Goal: Task Accomplishment & Management: Manage account settings

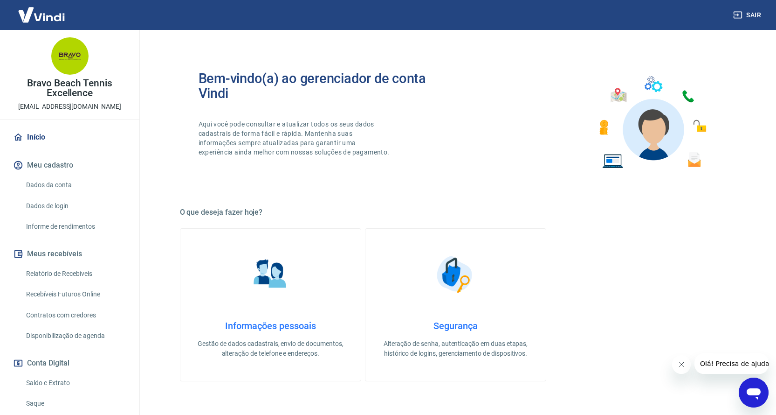
click at [47, 381] on link "Saldo e Extrato" at bounding box center [75, 382] width 106 height 19
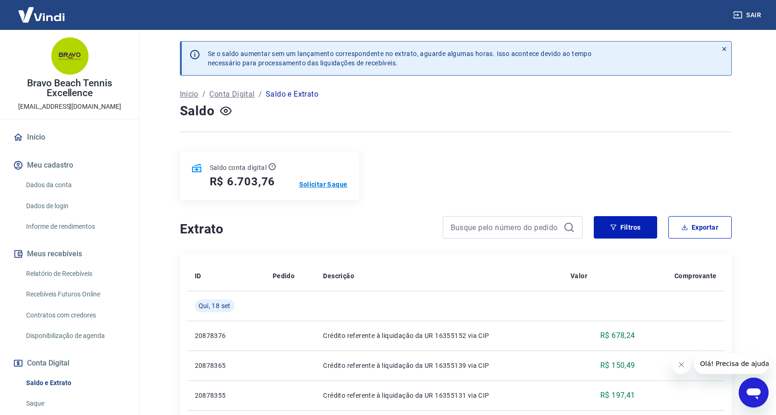
click at [333, 184] on p "Solicitar Saque" at bounding box center [323, 184] width 49 height 9
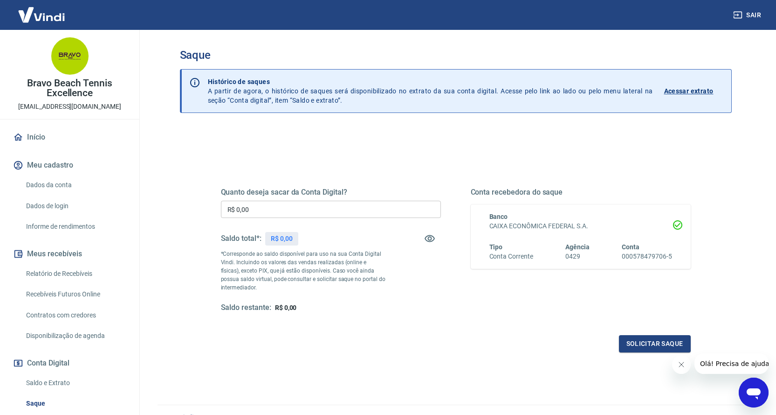
click at [332, 206] on input "R$ 0,00" at bounding box center [331, 209] width 220 height 17
type input "R$ 6.703,76"
click at [635, 345] on button "Solicitar saque" at bounding box center [655, 343] width 72 height 17
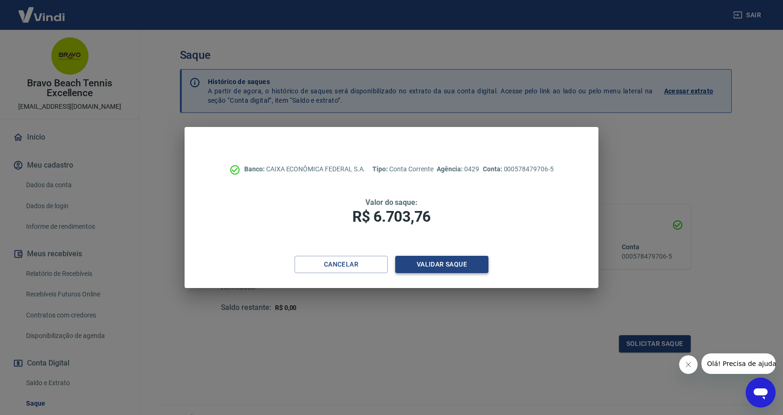
click at [442, 264] on button "Validar saque" at bounding box center [441, 264] width 93 height 17
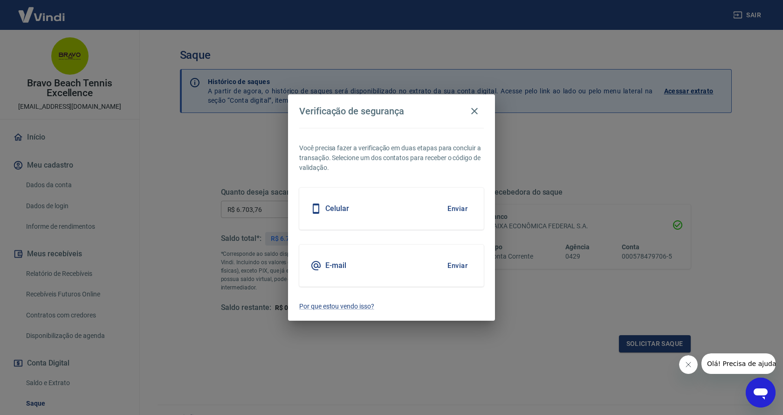
click at [420, 202] on div "Celular Enviar" at bounding box center [391, 208] width 185 height 42
click at [443, 209] on button "Enviar" at bounding box center [458, 209] width 30 height 20
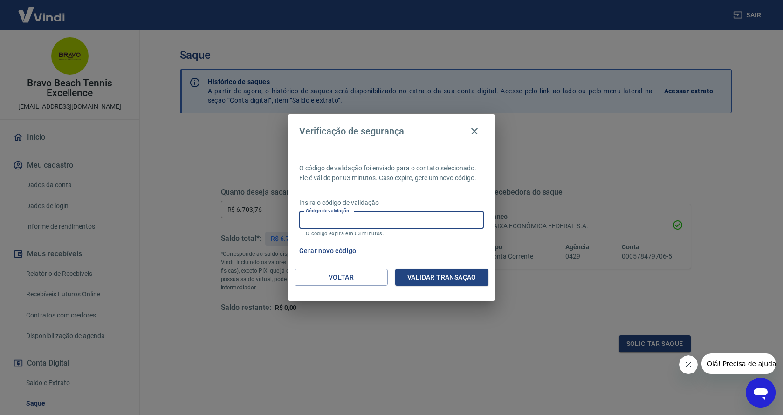
click at [426, 215] on input "Código de validação" at bounding box center [391, 219] width 185 height 17
click at [431, 206] on p "Insira o código de validação" at bounding box center [391, 203] width 185 height 10
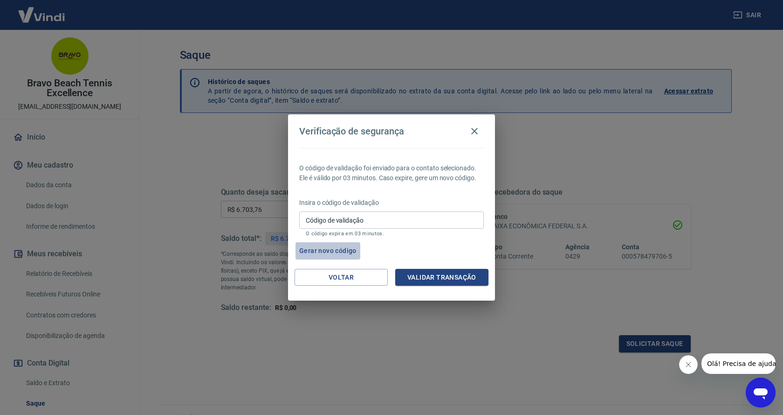
click at [338, 249] on button "Gerar novo código" at bounding box center [328, 250] width 65 height 17
click at [324, 253] on button "Gerar novo código" at bounding box center [328, 250] width 65 height 17
click at [325, 247] on button "Gerar novo código" at bounding box center [328, 250] width 65 height 17
click at [334, 277] on button "Voltar" at bounding box center [341, 277] width 93 height 17
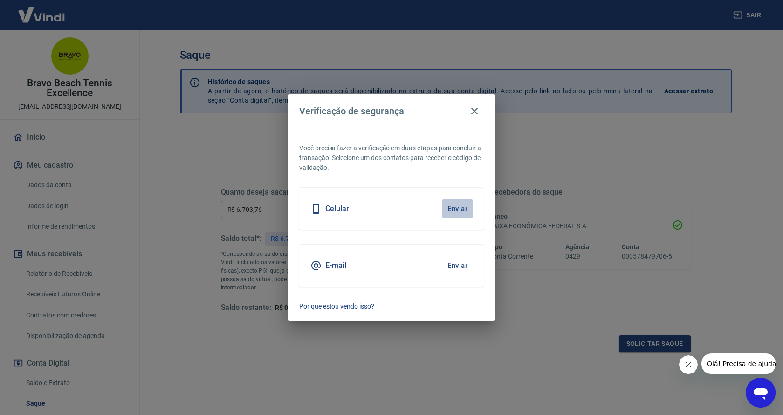
click at [453, 208] on button "Enviar" at bounding box center [458, 209] width 30 height 20
click at [451, 209] on button "Enviar" at bounding box center [458, 209] width 30 height 20
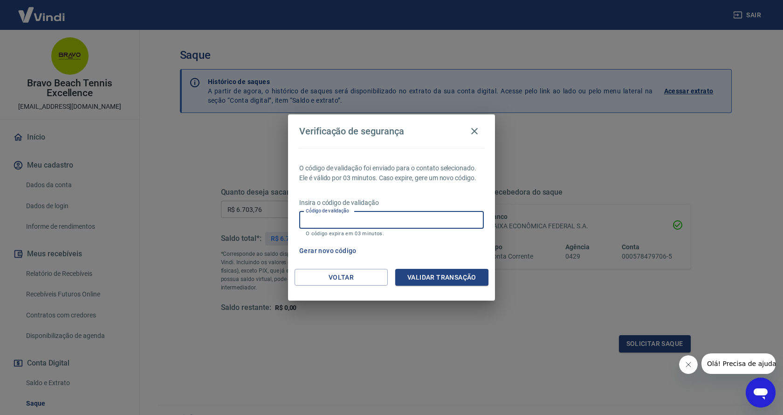
click at [392, 218] on input "Código de validação" at bounding box center [391, 219] width 185 height 17
type input "430050"
click at [414, 275] on button "Validar transação" at bounding box center [441, 277] width 93 height 17
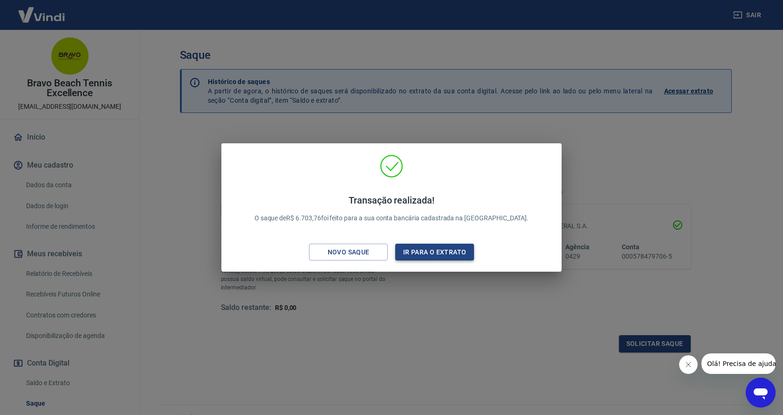
click at [420, 256] on button "Ir para o extrato" at bounding box center [434, 251] width 79 height 17
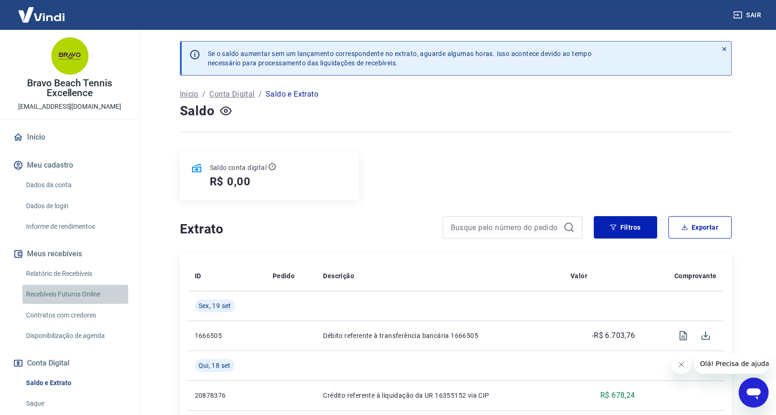
click at [86, 295] on link "Recebíveis Futuros Online" at bounding box center [75, 293] width 106 height 19
